Goal: Use online tool/utility

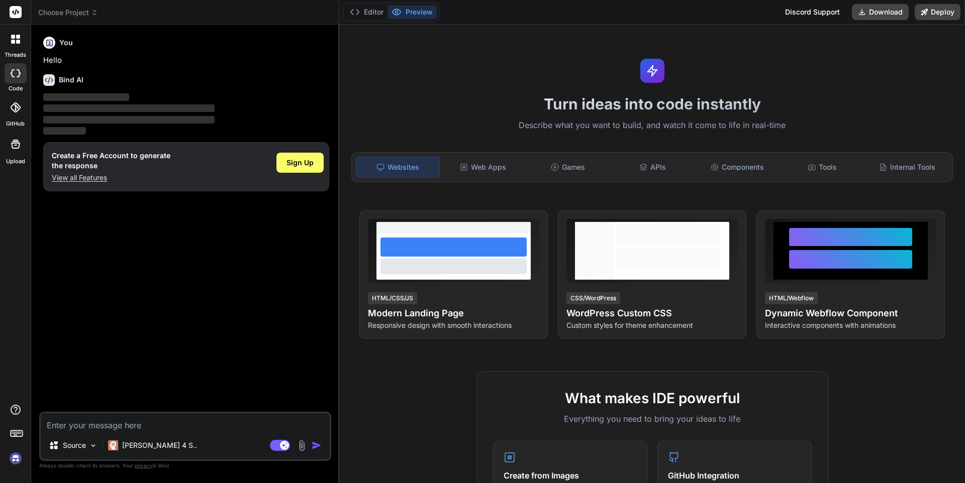
drag, startPoint x: 117, startPoint y: 167, endPoint x: 46, endPoint y: 157, distance: 71.6
click at [46, 157] on div "Create a Free Account to generate the response View all Features Sign Up" at bounding box center [186, 166] width 286 height 49
click at [120, 283] on div "You Hello Bind AI ‌ ‌ ‌ ‌ Create a Free Account to generate the response View a…" at bounding box center [186, 222] width 290 height 379
click at [880, 14] on button "Download" at bounding box center [879, 12] width 57 height 16
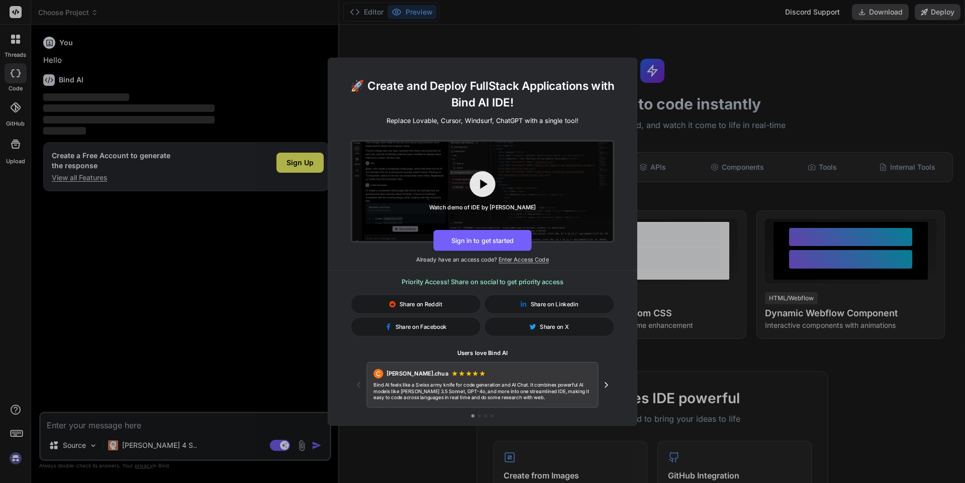
click at [866, 66] on div "🚀 Create and Deploy FullStack Applications with Bind AI IDE! Replace Lovable, C…" at bounding box center [482, 241] width 965 height 483
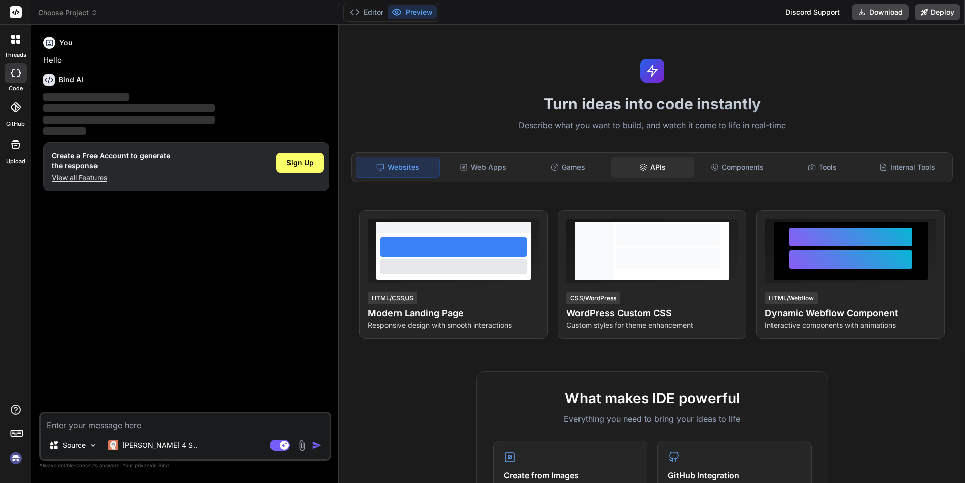
click at [631, 159] on div "APIs" at bounding box center [652, 167] width 83 height 21
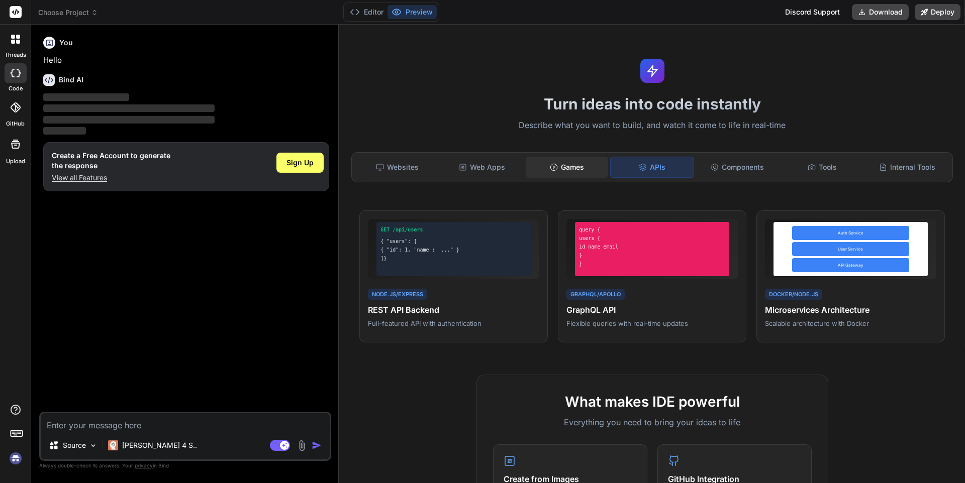
click at [572, 163] on div "Games" at bounding box center [566, 167] width 83 height 21
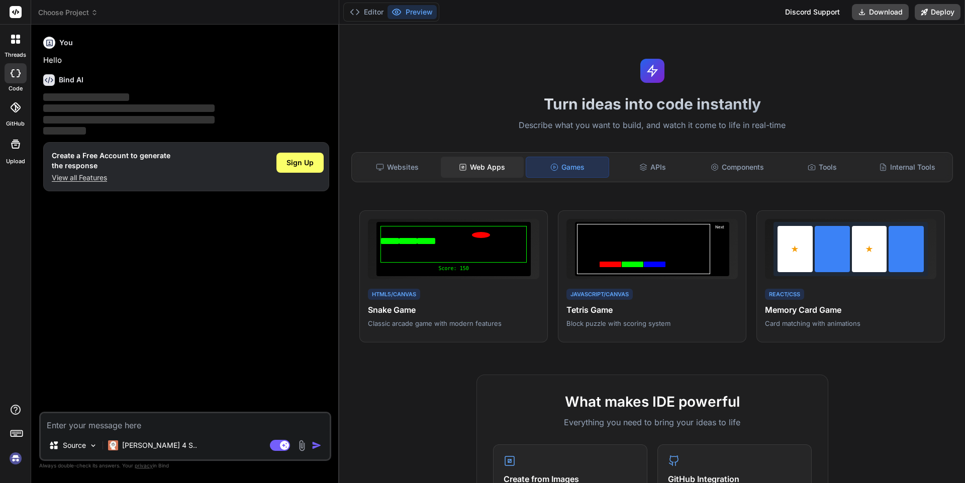
click at [489, 168] on div "Web Apps" at bounding box center [482, 167] width 83 height 21
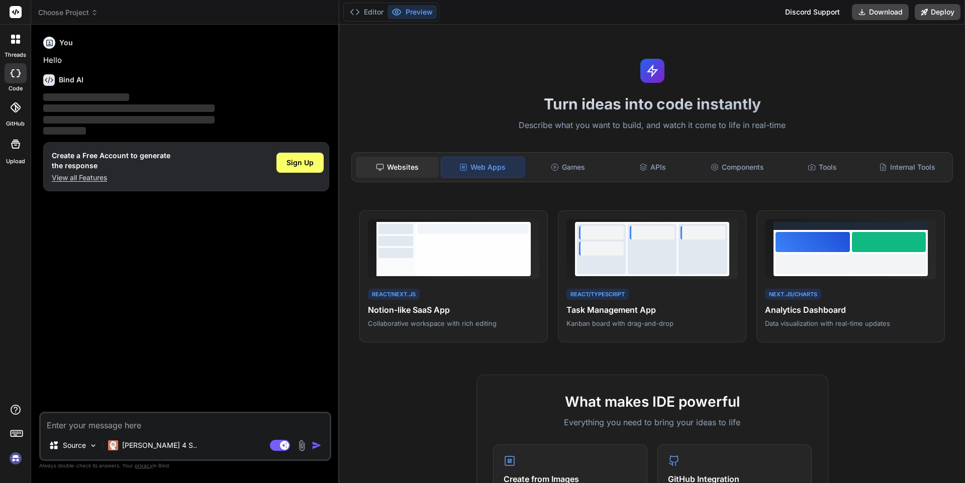
click at [384, 167] on div "Websites" at bounding box center [397, 167] width 83 height 21
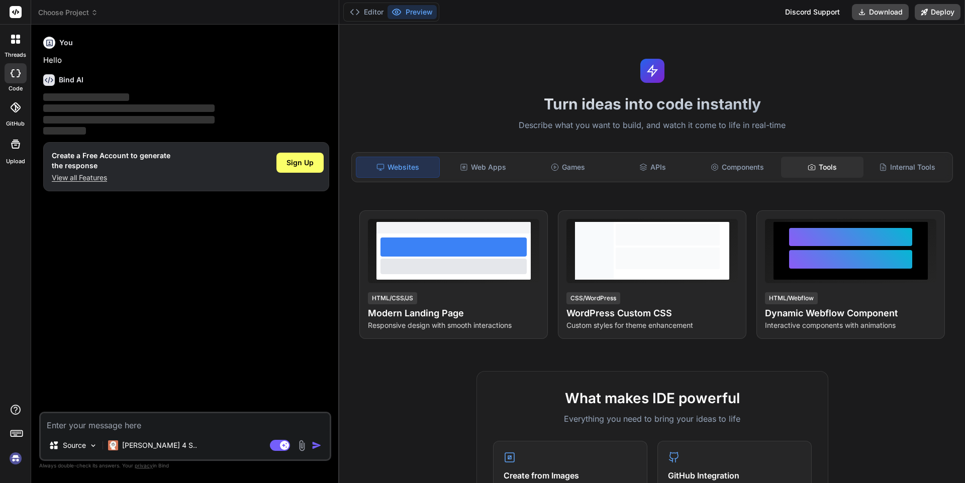
click at [791, 170] on div "Tools" at bounding box center [822, 167] width 83 height 21
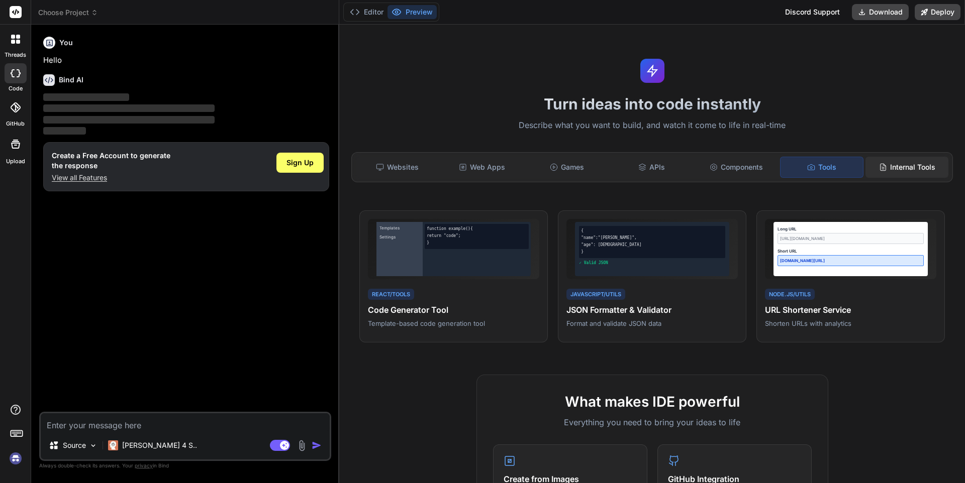
click at [892, 162] on div "Internal Tools" at bounding box center [906, 167] width 83 height 21
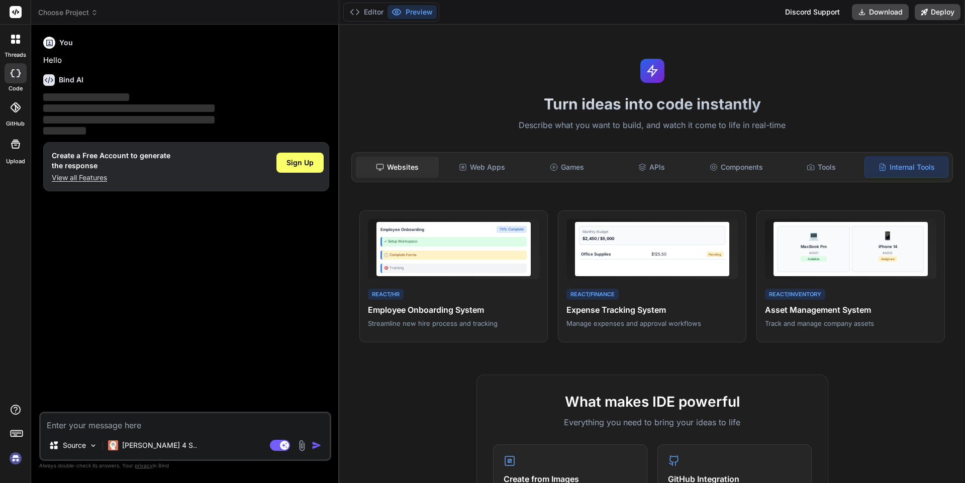
click at [399, 170] on div "Websites" at bounding box center [397, 167] width 83 height 21
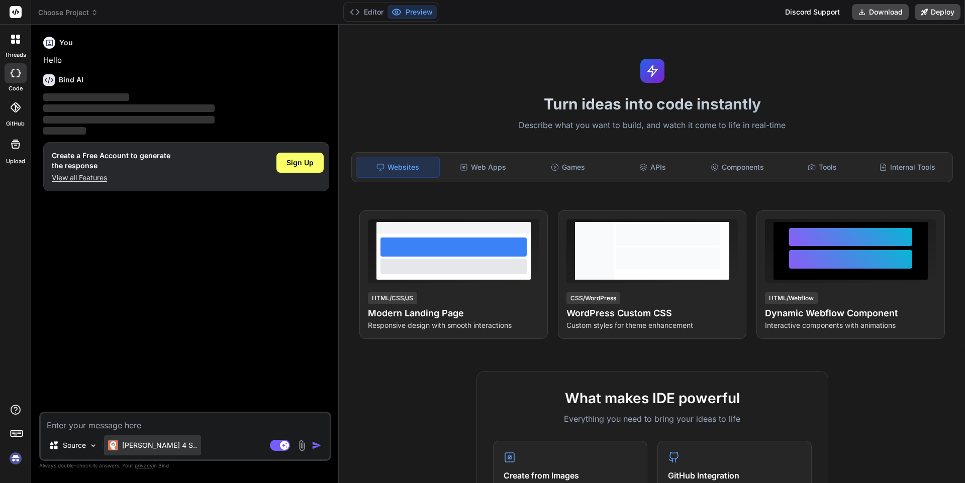
click at [155, 445] on p "[PERSON_NAME] 4 S.." at bounding box center [159, 446] width 75 height 10
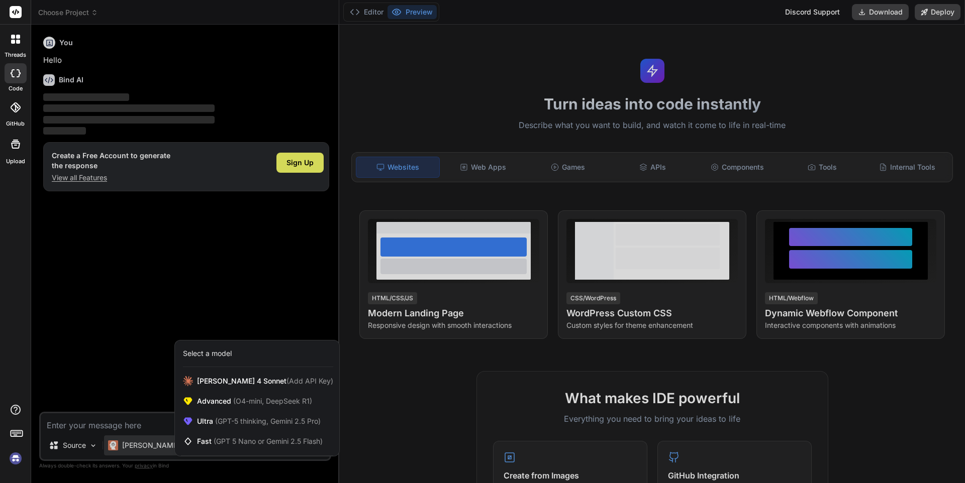
drag, startPoint x: 209, startPoint y: 354, endPoint x: 208, endPoint y: 345, distance: 8.6
click at [209, 353] on div "Select a model" at bounding box center [207, 354] width 49 height 10
click at [94, 444] on div at bounding box center [482, 241] width 965 height 483
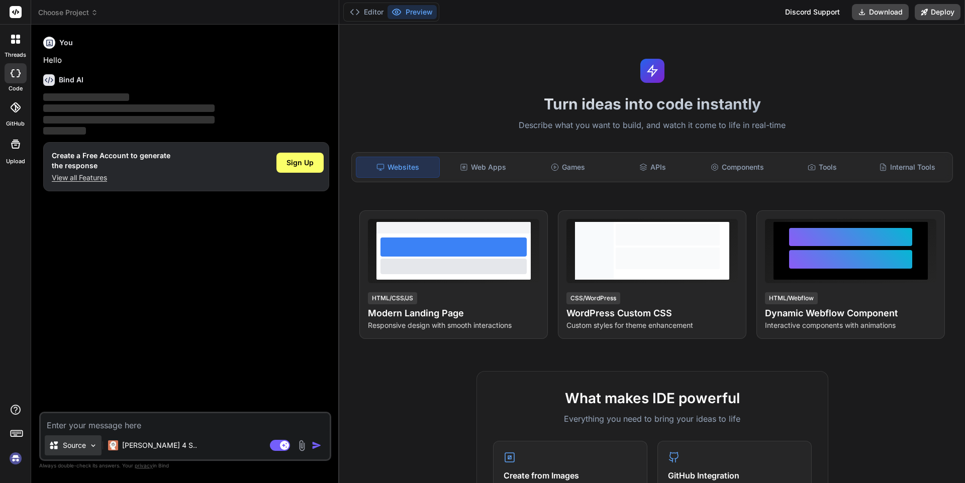
click at [92, 444] on img at bounding box center [93, 446] width 9 height 9
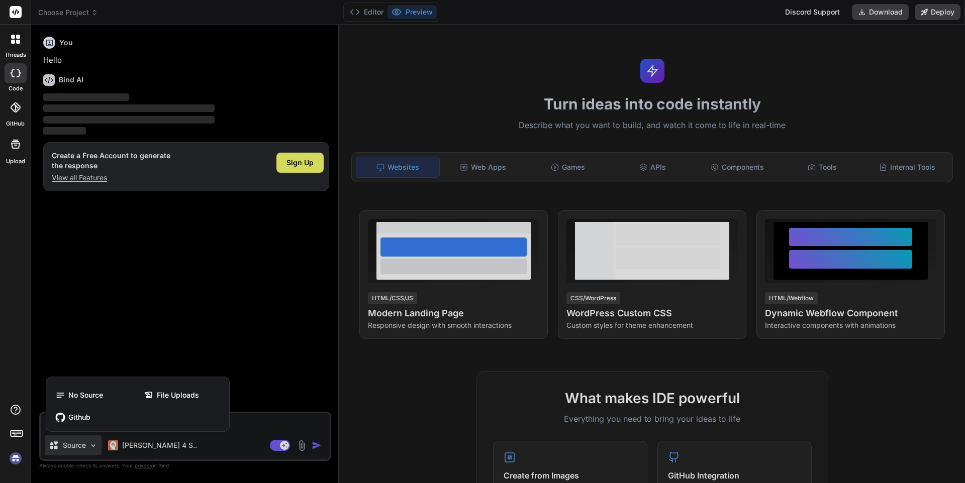
click at [92, 444] on div at bounding box center [482, 241] width 965 height 483
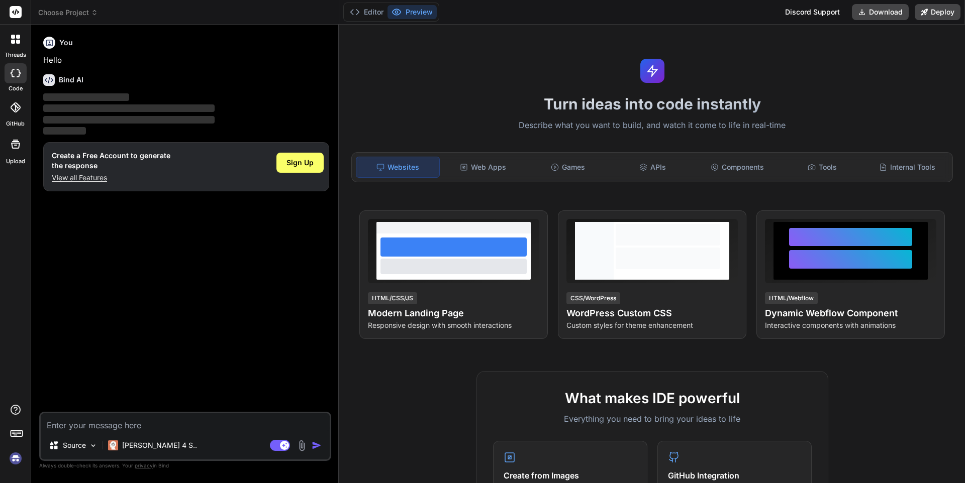
click at [14, 69] on icon at bounding box center [16, 73] width 10 height 8
click at [9, 43] on div at bounding box center [15, 39] width 21 height 21
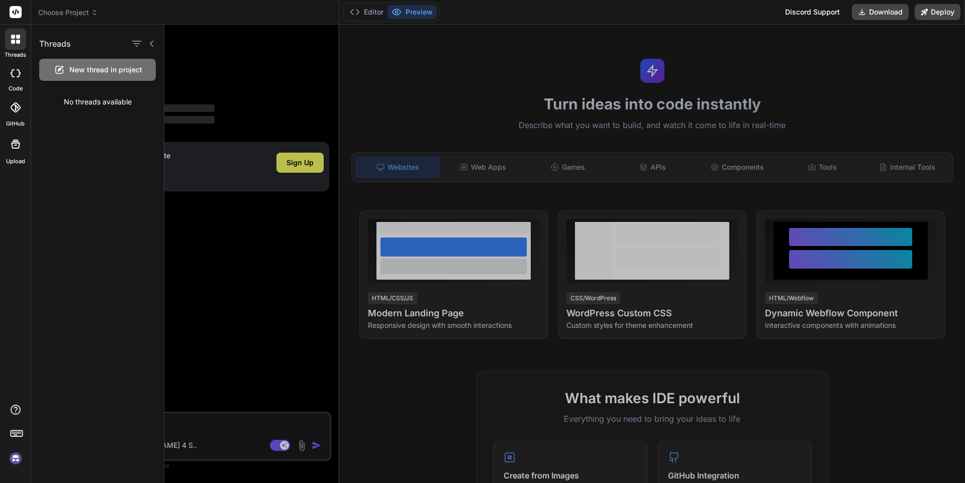
click at [9, 43] on div at bounding box center [15, 39] width 21 height 21
click at [239, 259] on div at bounding box center [564, 254] width 800 height 459
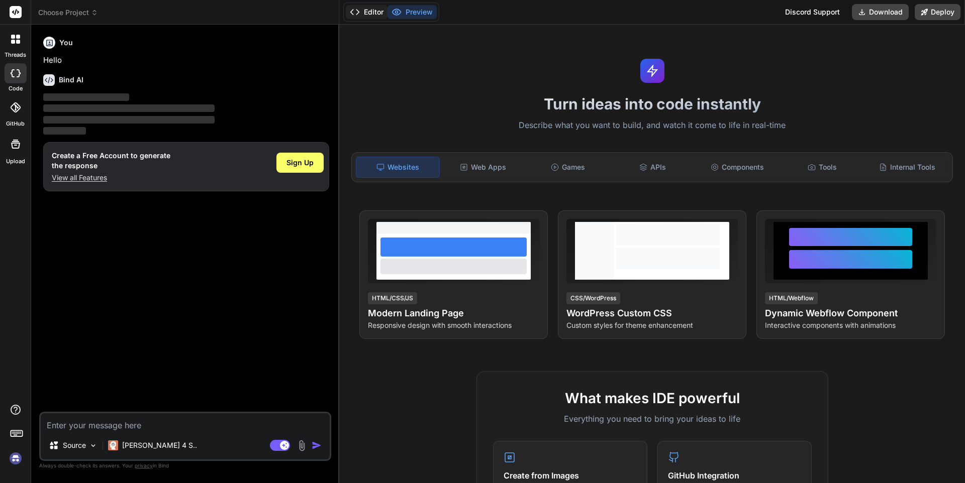
click at [365, 6] on button "Editor" at bounding box center [367, 12] width 42 height 14
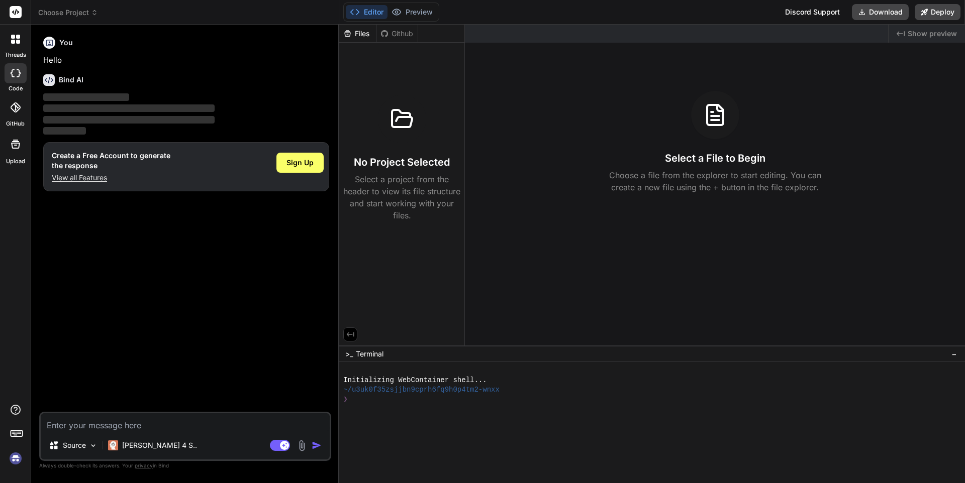
click at [693, 129] on div "Select a File to Begin Choose a file from the explorer to start editing. You ca…" at bounding box center [715, 142] width 500 height 102
click at [390, 65] on div "No Project Selected Select a project from the header to view its file structure…" at bounding box center [401, 134] width 125 height 183
click at [357, 37] on div "Files" at bounding box center [357, 34] width 37 height 10
click at [730, 123] on div at bounding box center [715, 115] width 48 height 48
click at [703, 336] on div "Created with Pixso. Show preview Select a File to Begin Choose a file from the …" at bounding box center [715, 185] width 500 height 321
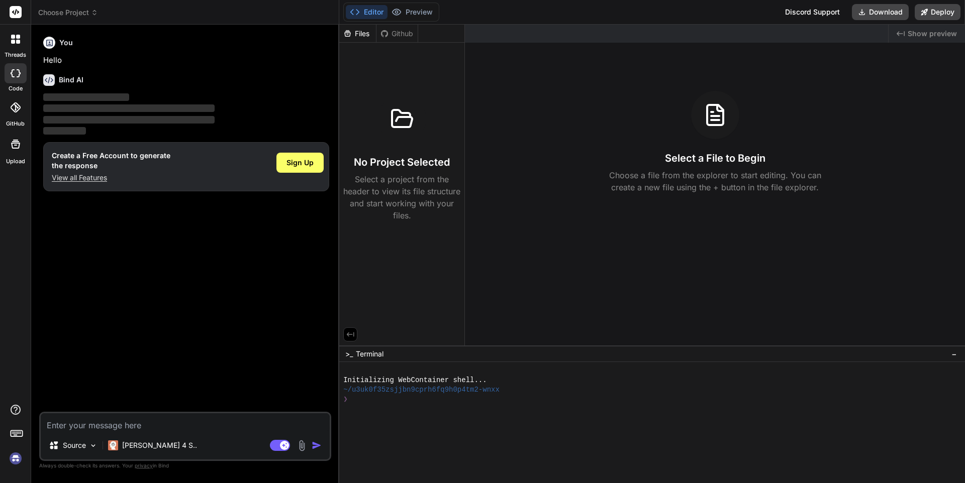
click at [353, 403] on textarea "Terminal input" at bounding box center [354, 400] width 4 height 10
click at [391, 410] on div at bounding box center [647, 409] width 608 height 10
click at [588, 364] on div at bounding box center [651, 422] width 625 height 121
click at [562, 338] on div "Created with Pixso. Show preview Select a File to Begin Choose a file from the …" at bounding box center [715, 185] width 500 height 321
click at [525, 360] on div ">_ Terminal −" at bounding box center [651, 354] width 625 height 17
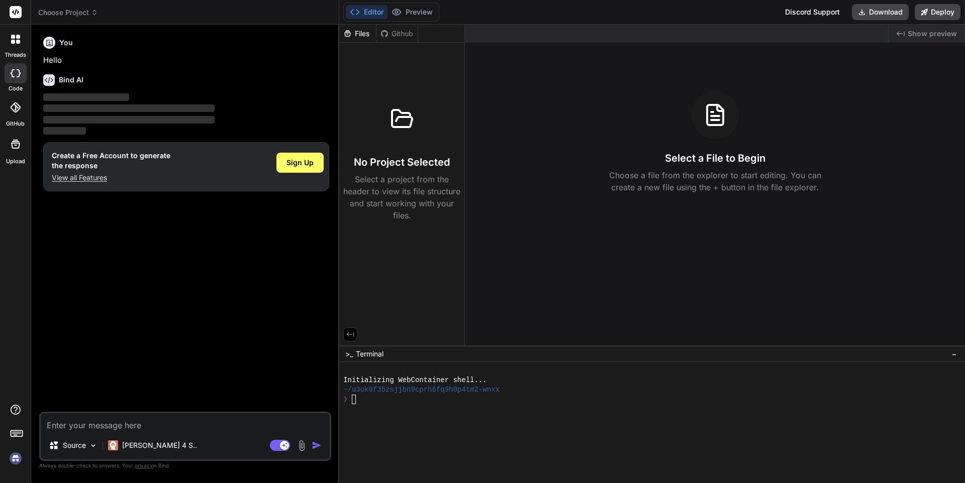
click at [951, 350] on span "−" at bounding box center [954, 354] width 6 height 10
click at [957, 469] on button at bounding box center [952, 475] width 12 height 12
click at [954, 476] on icon at bounding box center [952, 475] width 8 height 8
click at [952, 478] on icon at bounding box center [952, 475] width 8 height 8
click at [952, 474] on icon at bounding box center [952, 475] width 4 height 2
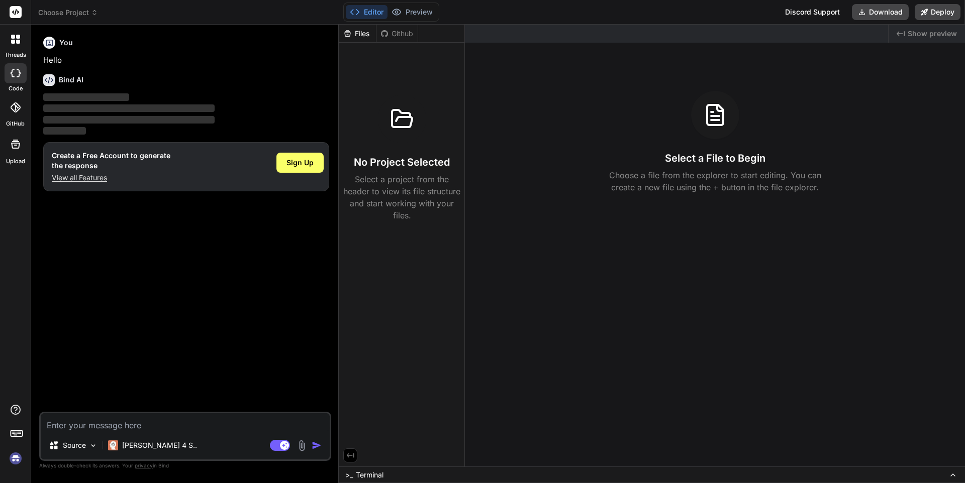
click at [952, 474] on icon at bounding box center [952, 475] width 4 height 2
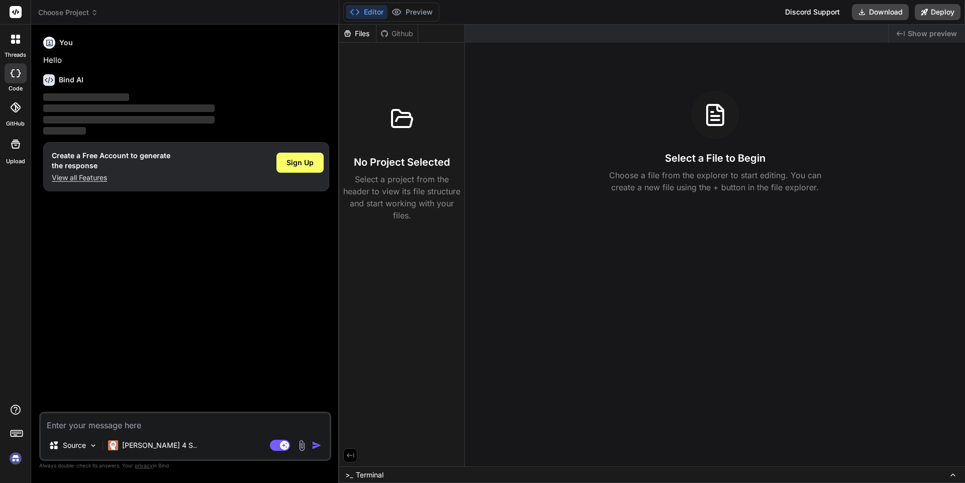
click at [951, 468] on div ">_ Terminal" at bounding box center [651, 475] width 625 height 17
click at [957, 478] on div at bounding box center [651, 422] width 625 height 121
click at [394, 190] on p "Select a project from the header to view its file structure and start working w…" at bounding box center [401, 197] width 117 height 48
click at [8, 18] on div at bounding box center [15, 12] width 31 height 25
click at [19, 7] on rect at bounding box center [16, 12] width 12 height 12
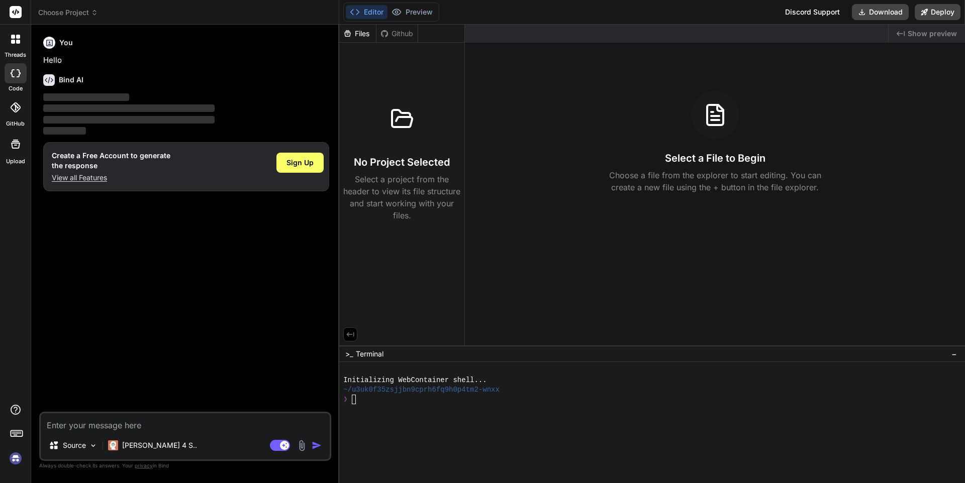
click at [17, 18] on div at bounding box center [15, 12] width 31 height 25
click at [11, 437] on icon at bounding box center [17, 433] width 14 height 14
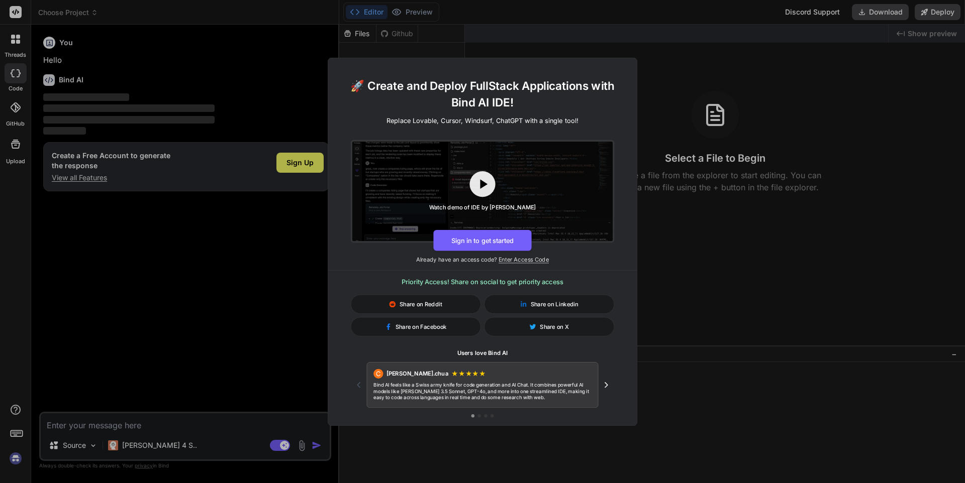
click at [11, 437] on div "🚀 Create and Deploy FullStack Applications with Bind AI IDE! Replace Lovable, C…" at bounding box center [482, 241] width 965 height 483
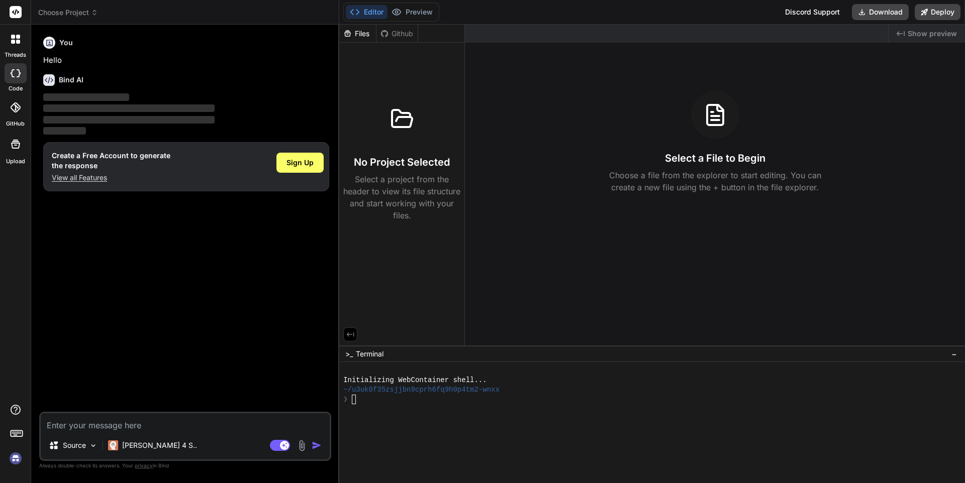
click at [11, 437] on icon at bounding box center [17, 433] width 14 height 14
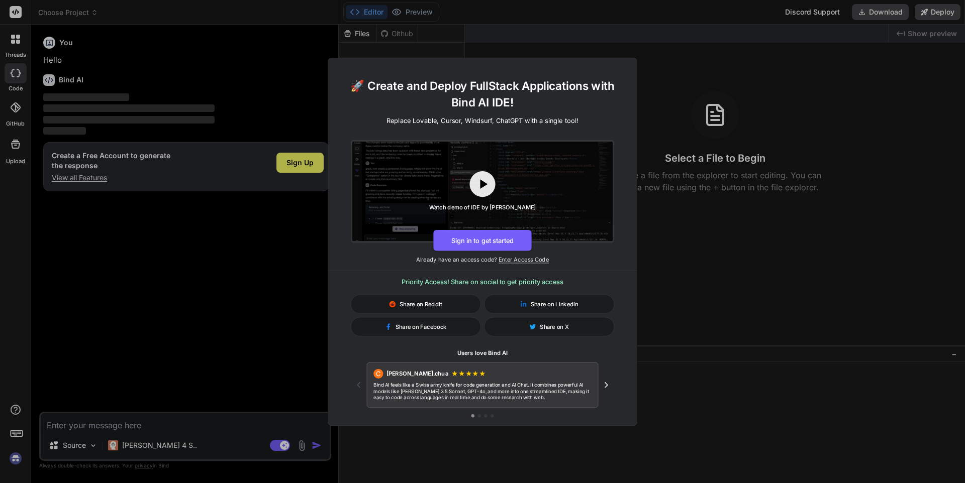
click at [11, 437] on div "🚀 Create and Deploy FullStack Applications with Bind AI IDE! Replace Lovable, C…" at bounding box center [482, 241] width 965 height 483
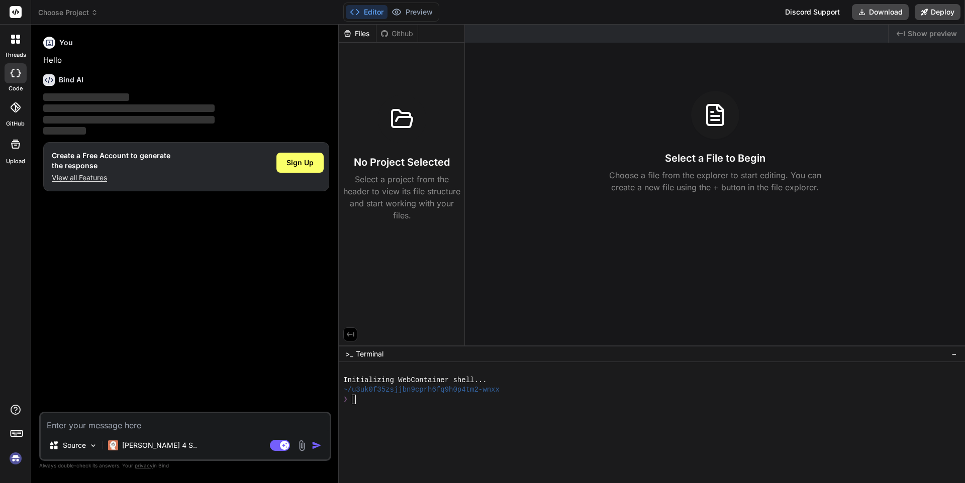
click at [74, 425] on textarea at bounding box center [185, 422] width 289 height 18
click at [72, 441] on p "Source" at bounding box center [74, 446] width 23 height 10
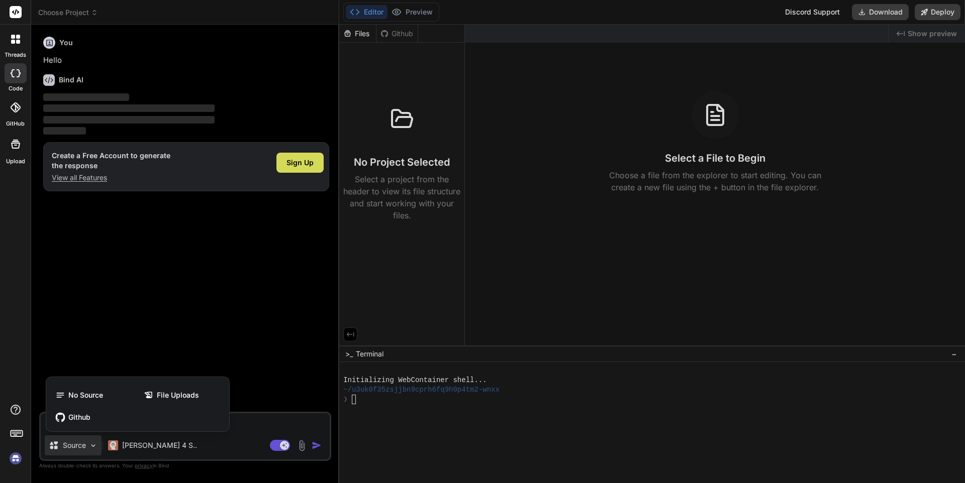
click at [73, 441] on div at bounding box center [482, 241] width 965 height 483
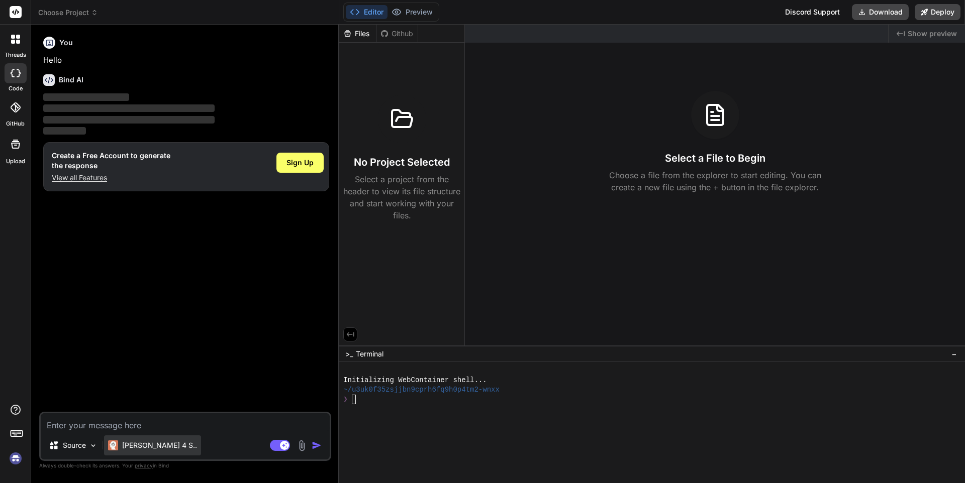
click at [122, 444] on p "[PERSON_NAME] 4 S.." at bounding box center [159, 446] width 75 height 10
type textarea "x"
